Goal: Task Accomplishment & Management: Complete application form

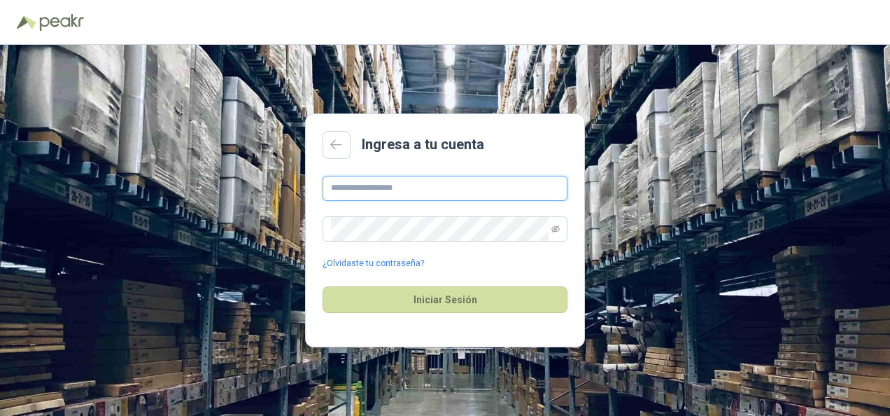
click at [413, 190] on input "text" at bounding box center [445, 188] width 245 height 25
type input "*"
type input "**********"
click at [323, 286] on button "Iniciar Sesión" at bounding box center [445, 299] width 245 height 27
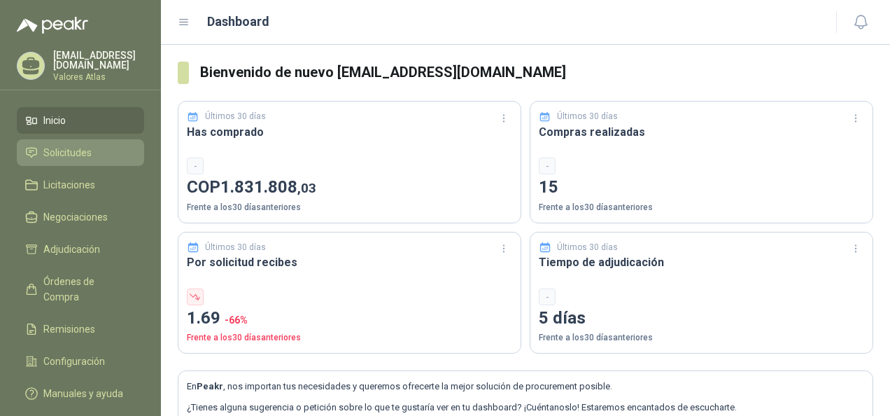
click at [66, 153] on span "Solicitudes" at bounding box center [67, 152] width 48 height 15
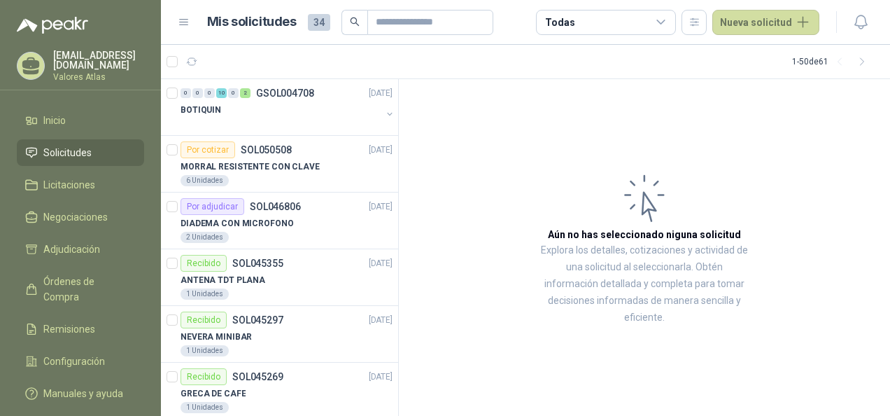
click at [579, 135] on article "Aún no has seleccionado niguna solicitud Explora los detalles, cotizaciones y a…" at bounding box center [644, 247] width 491 height 337
click at [763, 15] on button "Nueva solicitud" at bounding box center [765, 22] width 107 height 25
click at [656, 99] on article "Aún no has seleccionado niguna solicitud Explora los detalles, cotizaciones y a…" at bounding box center [644, 247] width 491 height 337
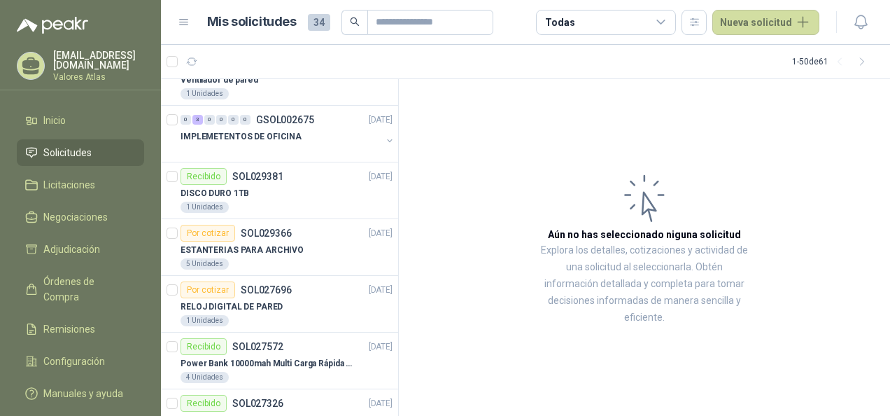
scroll to position [1469, 0]
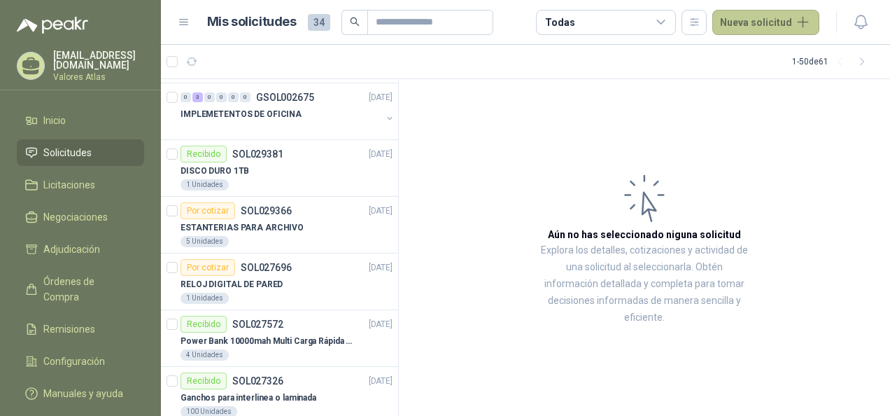
click at [773, 29] on button "Nueva solicitud" at bounding box center [765, 22] width 107 height 25
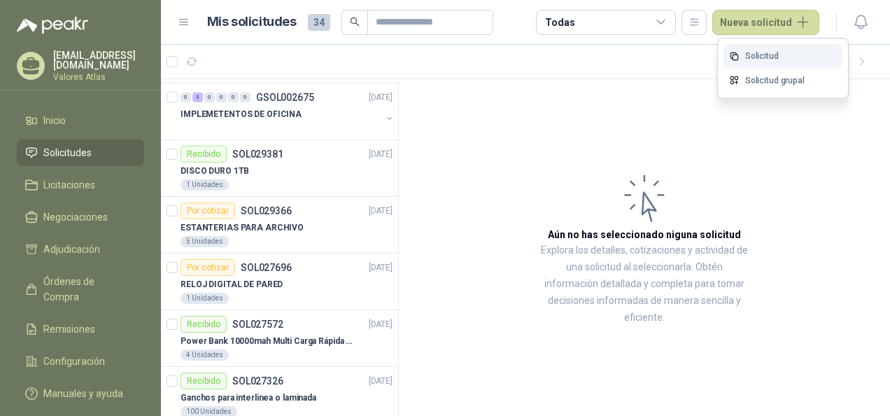
click at [758, 52] on link "Solicitud" at bounding box center [782, 56] width 119 height 24
